Goal: Information Seeking & Learning: Learn about a topic

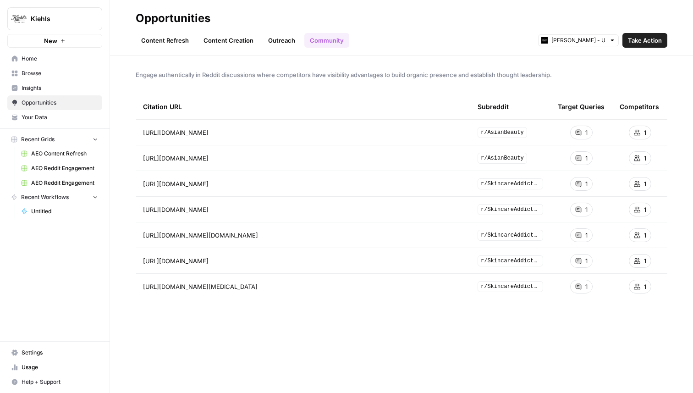
click at [578, 33] on div "Kiehl's - US Take Action" at bounding box center [602, 40] width 129 height 15
click at [578, 37] on input "text" at bounding box center [578, 40] width 54 height 9
click at [575, 63] on span "Kiehl's - UK" at bounding box center [581, 60] width 51 height 9
type input "Kiehl's - UK"
click at [41, 88] on span "Insights" at bounding box center [60, 88] width 77 height 8
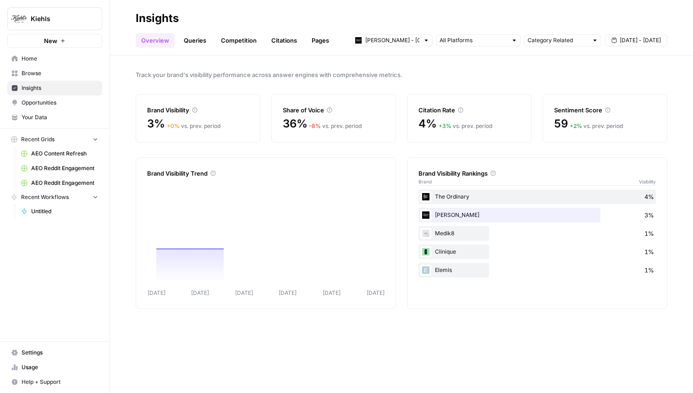
click at [285, 39] on link "Citations" at bounding box center [284, 40] width 37 height 15
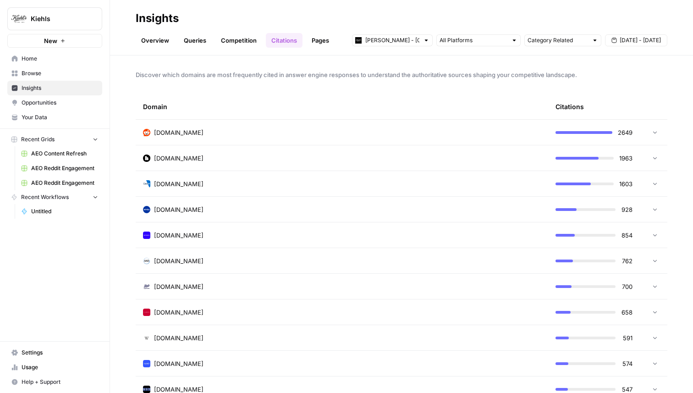
click at [384, 45] on div "Kiehl's - UK" at bounding box center [392, 40] width 81 height 12
click at [365, 69] on div "Kiehl's - US" at bounding box center [392, 73] width 65 height 9
type input "Kiehl's - US"
click at [270, 131] on div "reddit.com" at bounding box center [342, 132] width 398 height 9
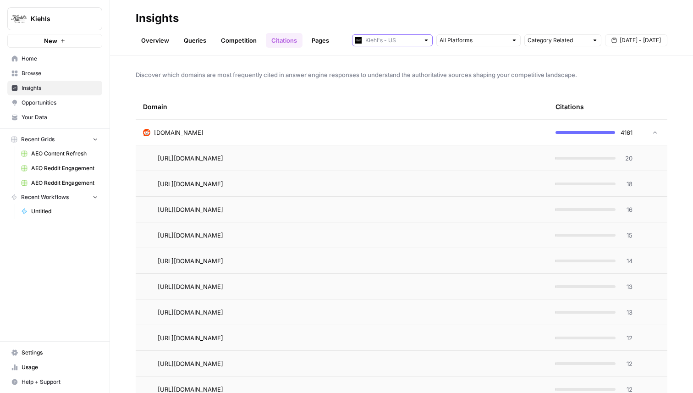
click at [410, 41] on input "text" at bounding box center [392, 40] width 54 height 9
click at [404, 55] on button "Kiehl's - UK" at bounding box center [392, 60] width 72 height 13
type input "Kiehl's - UK"
click at [407, 137] on td "reddit.com" at bounding box center [342, 132] width 412 height 25
